Goal: Transaction & Acquisition: Purchase product/service

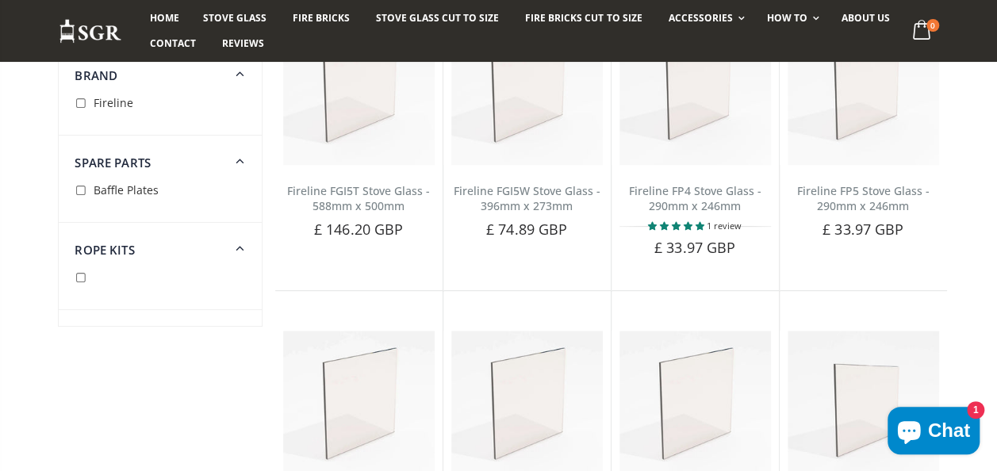
scroll to position [159, 0]
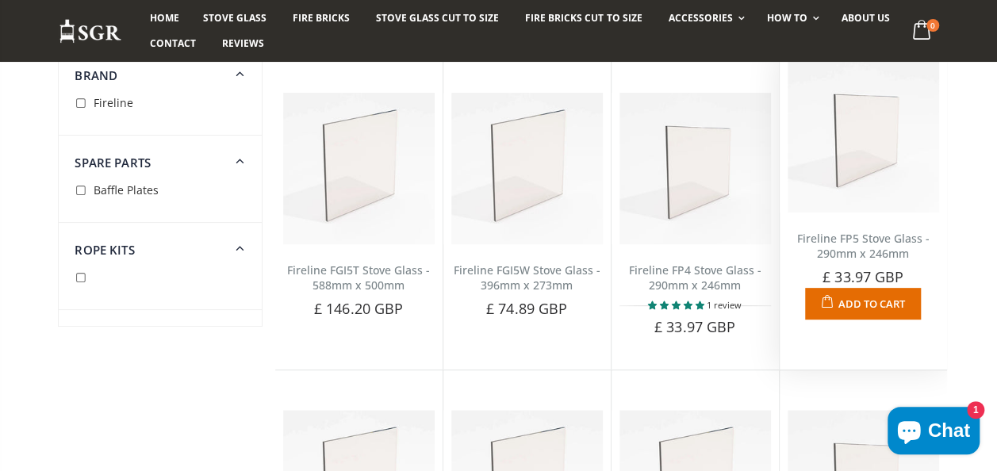
click at [863, 241] on link "Fireline FP5 Stove Glass - 290mm x 246mm" at bounding box center [863, 246] width 132 height 30
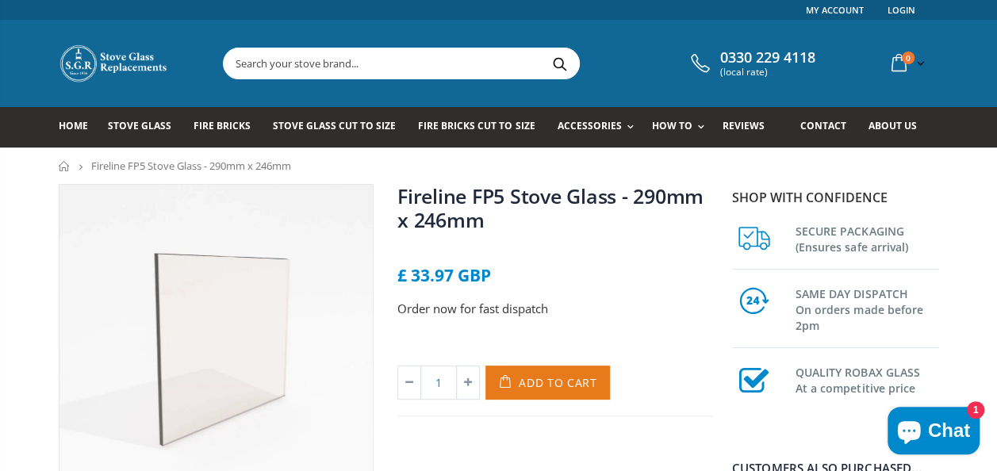
click at [550, 374] on button "Add to Cart" at bounding box center [547, 383] width 124 height 34
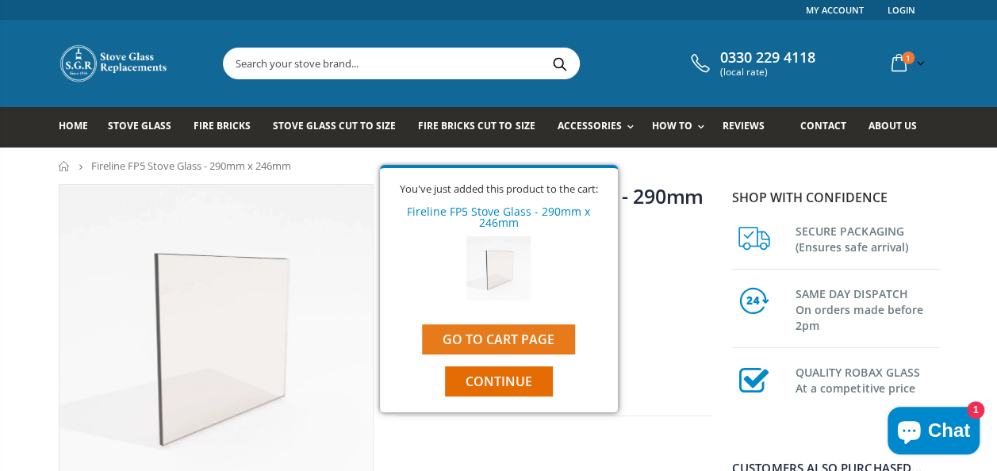
click at [509, 335] on link "Go to cart page" at bounding box center [498, 339] width 153 height 30
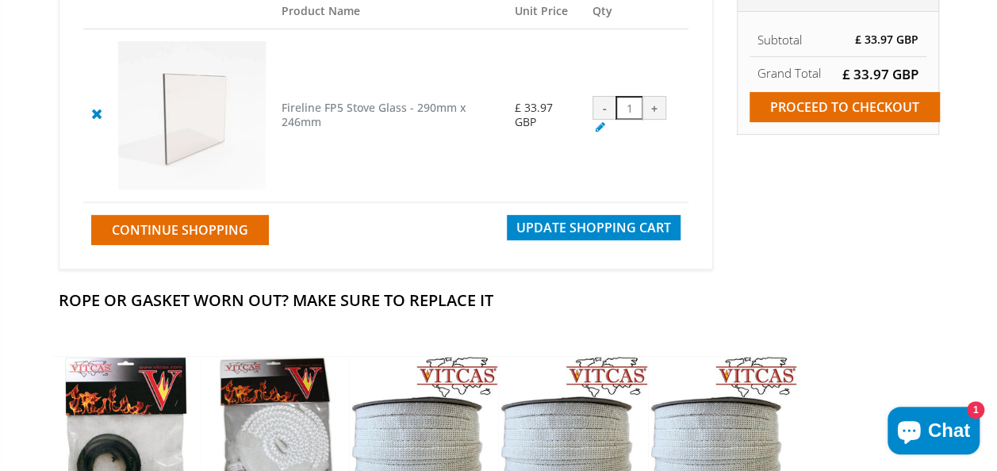
scroll to position [79, 0]
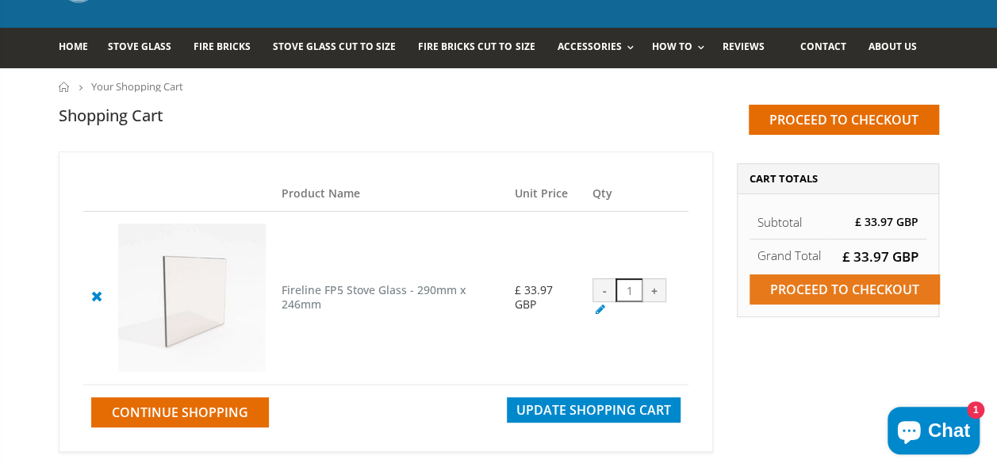
click at [826, 289] on input "Proceed to checkout" at bounding box center [844, 289] width 190 height 30
